Goal: Information Seeking & Learning: Learn about a topic

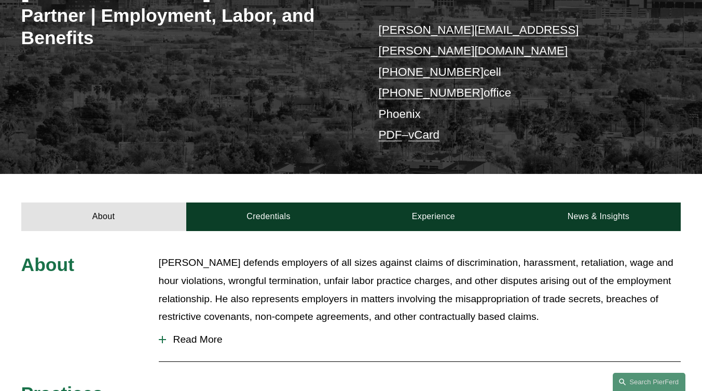
scroll to position [221, 0]
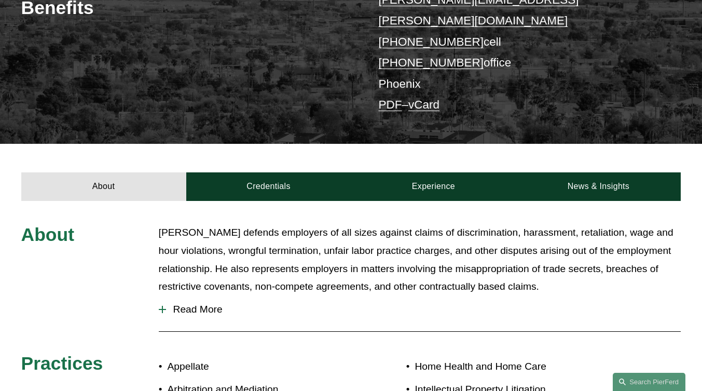
click at [160, 224] on p "[PERSON_NAME] defends employers of all sizes against claims of discrimination, …" at bounding box center [420, 260] width 522 height 72
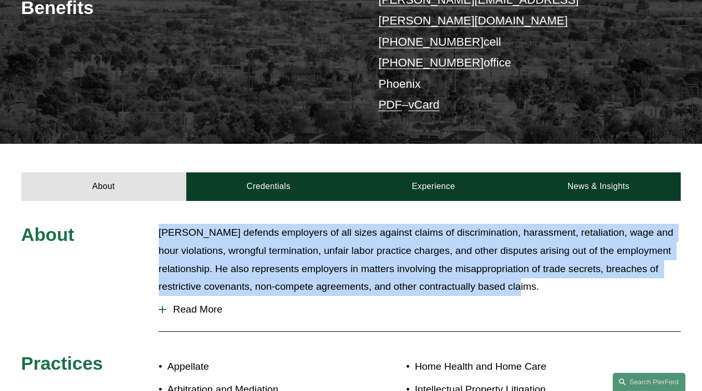
drag, startPoint x: 160, startPoint y: 216, endPoint x: 558, endPoint y: 275, distance: 402.7
click at [558, 275] on p "[PERSON_NAME] defends employers of all sizes against claims of discrimination, …" at bounding box center [420, 260] width 522 height 72
click at [190, 303] on span "Read More" at bounding box center [423, 308] width 515 height 11
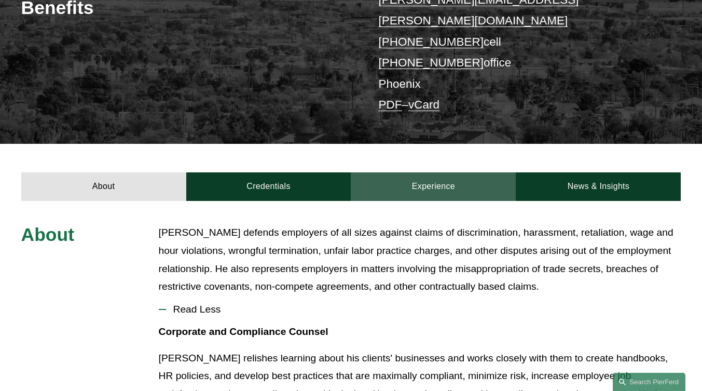
click at [441, 173] on link "Experience" at bounding box center [433, 186] width 165 height 29
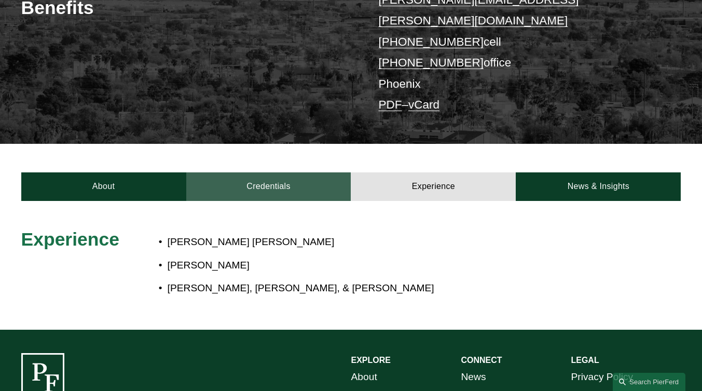
click at [270, 172] on link "Credentials" at bounding box center [268, 186] width 165 height 29
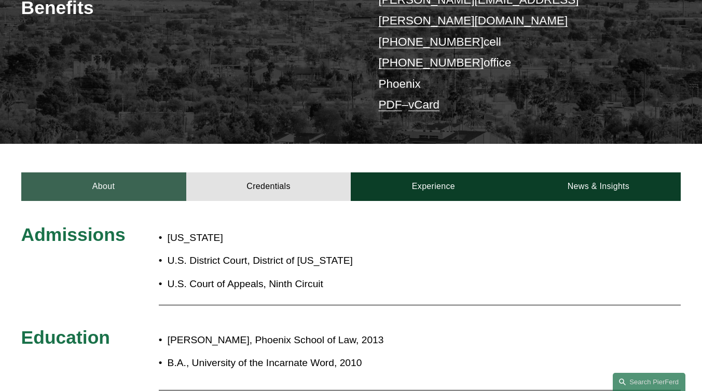
click at [143, 172] on link "About" at bounding box center [103, 186] width 165 height 29
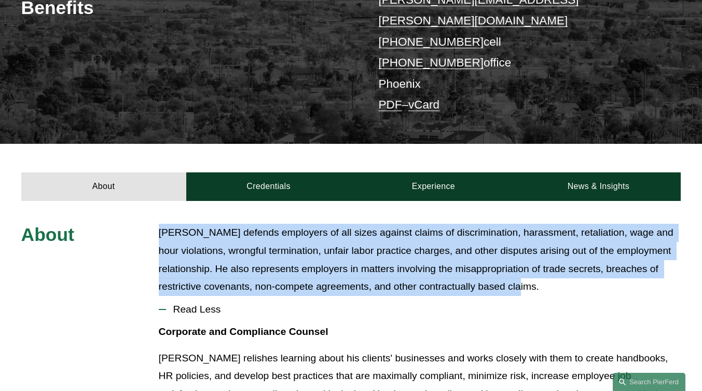
drag, startPoint x: 160, startPoint y: 213, endPoint x: 584, endPoint y: 272, distance: 428.8
click at [584, 272] on p "[PERSON_NAME] defends employers of all sizes against claims of discrimination, …" at bounding box center [420, 260] width 522 height 72
copy p "[PERSON_NAME] defends employers of all sizes against claims of discrimination, …"
click at [554, 224] on p "[PERSON_NAME] defends employers of all sizes against claims of discrimination, …" at bounding box center [420, 260] width 522 height 72
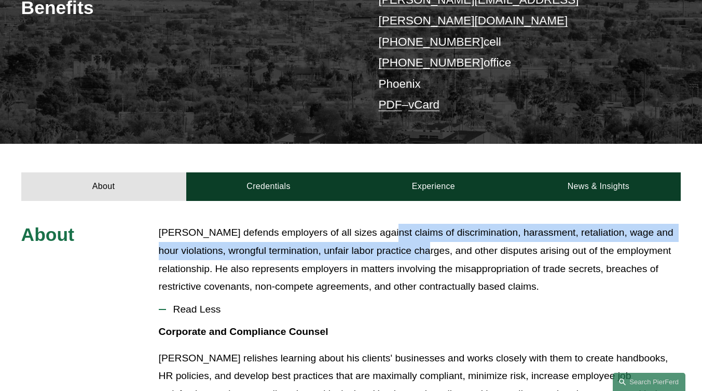
drag, startPoint x: 375, startPoint y: 214, endPoint x: 426, endPoint y: 235, distance: 55.1
click at [426, 235] on p "[PERSON_NAME] defends employers of all sizes against claims of discrimination, …" at bounding box center [420, 260] width 522 height 72
copy p "claims of discrimination, harassment, retaliation, wage and hour violations, wr…"
